Goal: Task Accomplishment & Management: Manage account settings

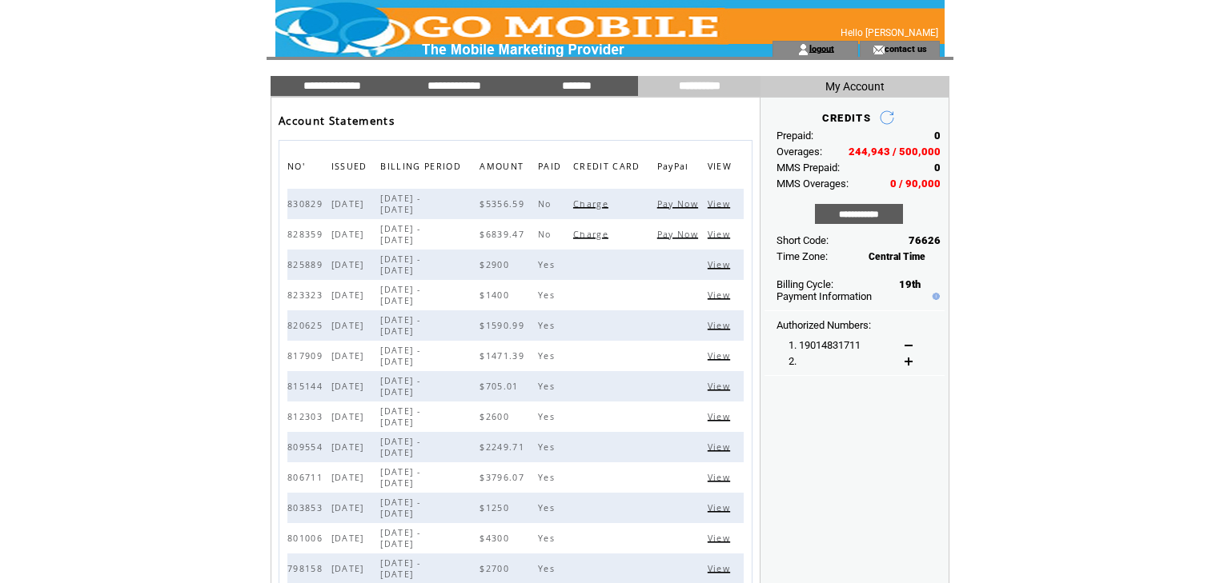
drag, startPoint x: 0, startPoint y: 0, endPoint x: 832, endPoint y: 48, distance: 833.8
click at [832, 48] on link "logout" at bounding box center [821, 48] width 25 height 10
